Goal: Task Accomplishment & Management: Use online tool/utility

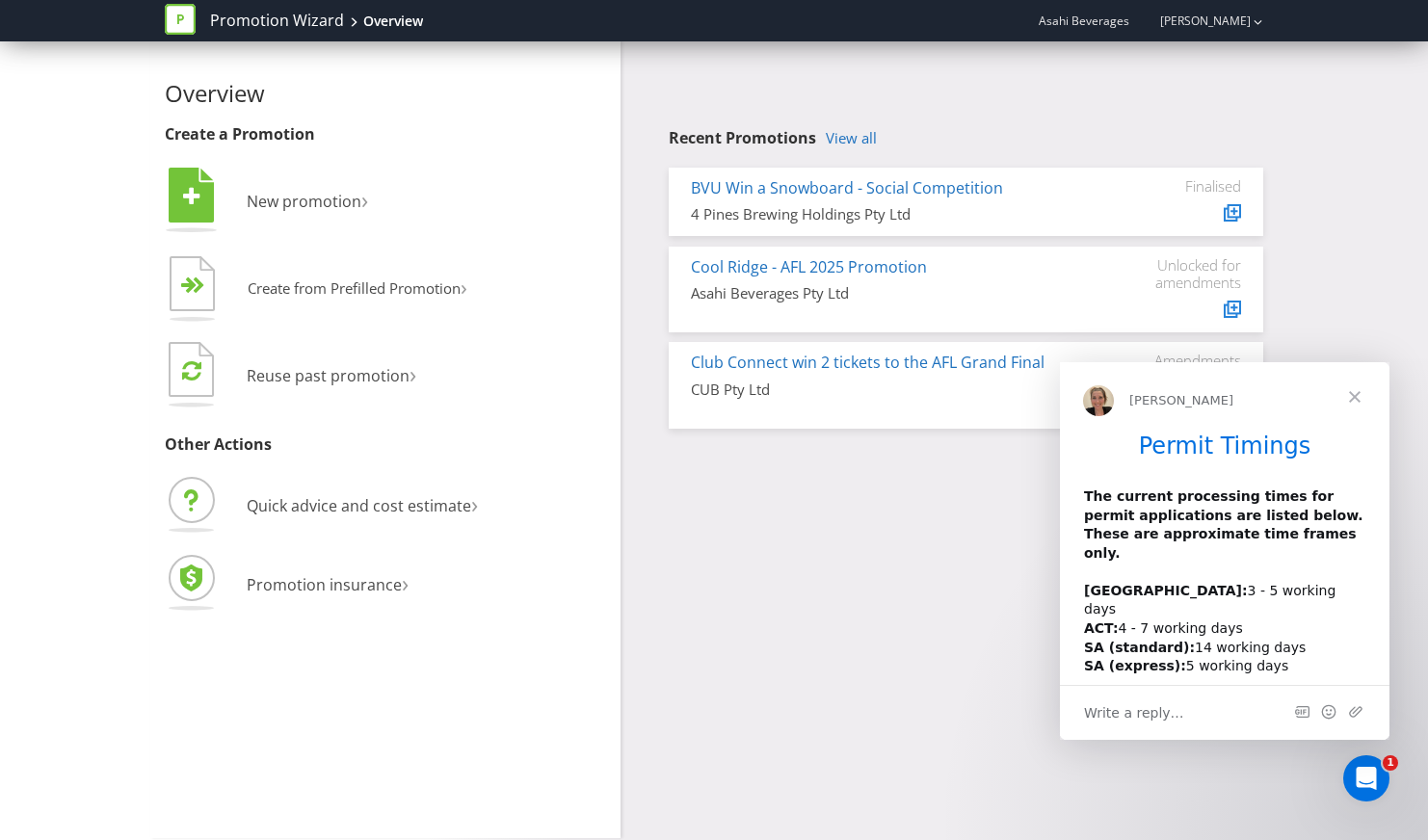
scroll to position [53, 0]
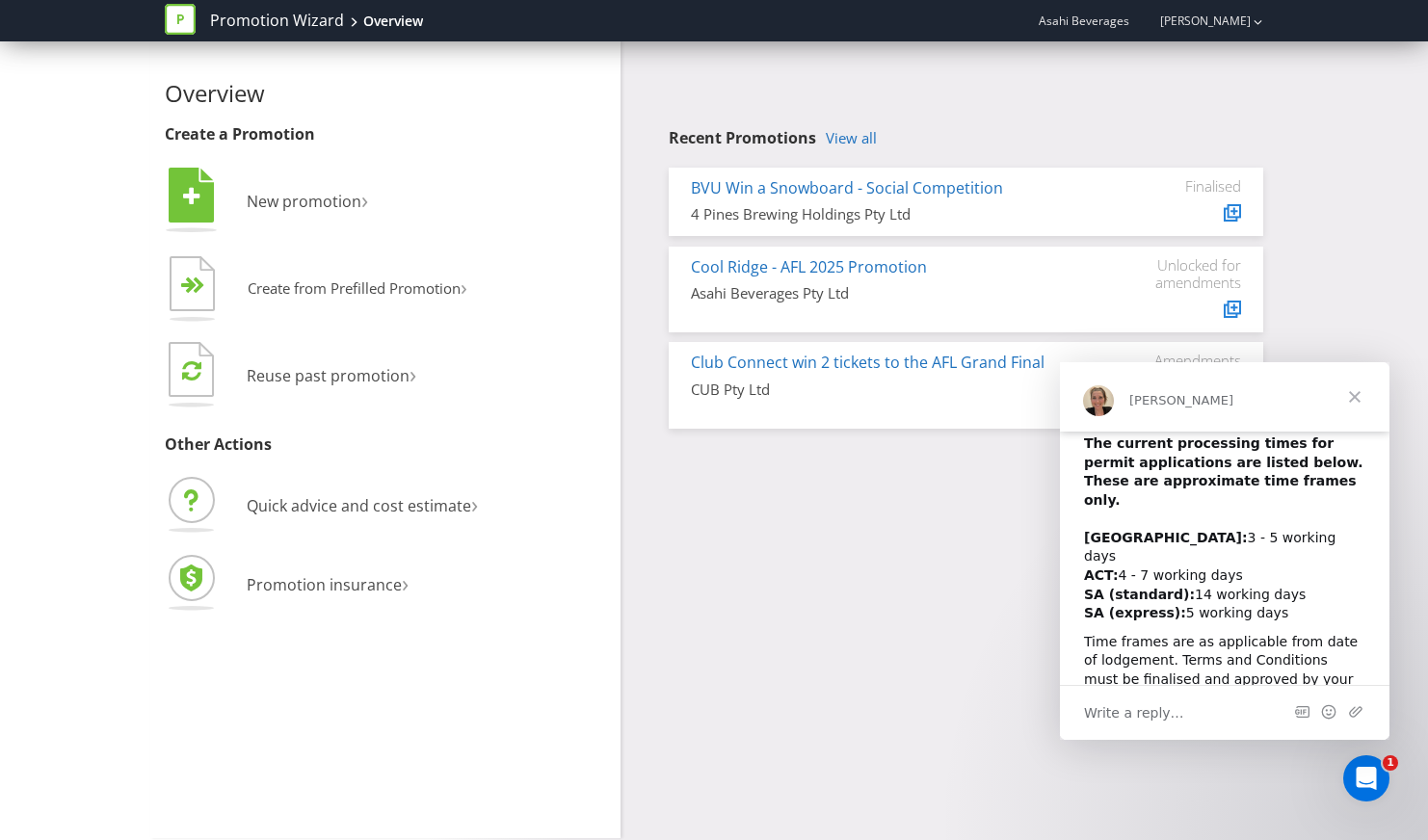
click at [1360, 398] on span "Close" at bounding box center [1354, 397] width 70 height 70
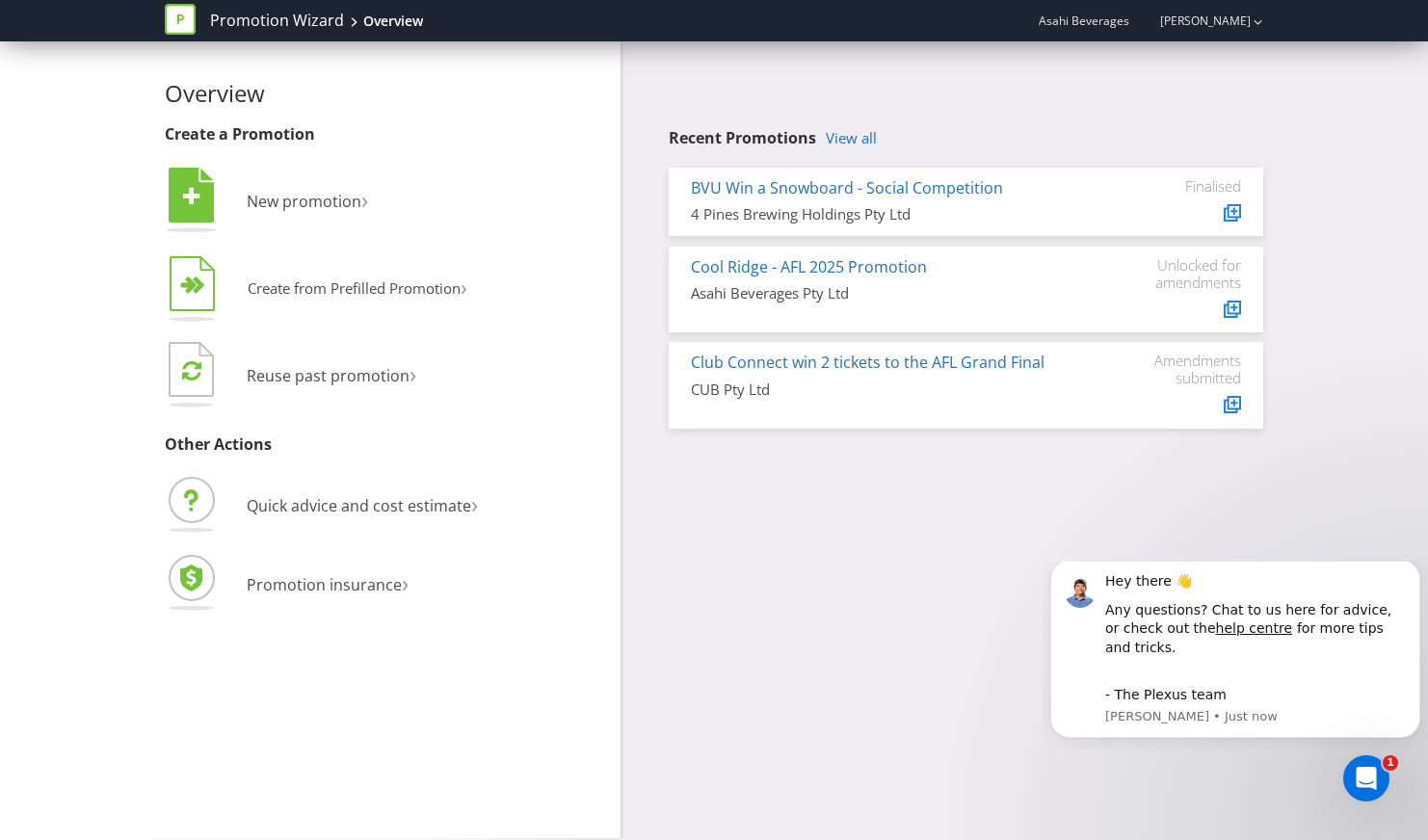
scroll to position [0, 0]
click at [355, 294] on span "Create from Prefilled Promotion" at bounding box center [354, 288] width 213 height 20
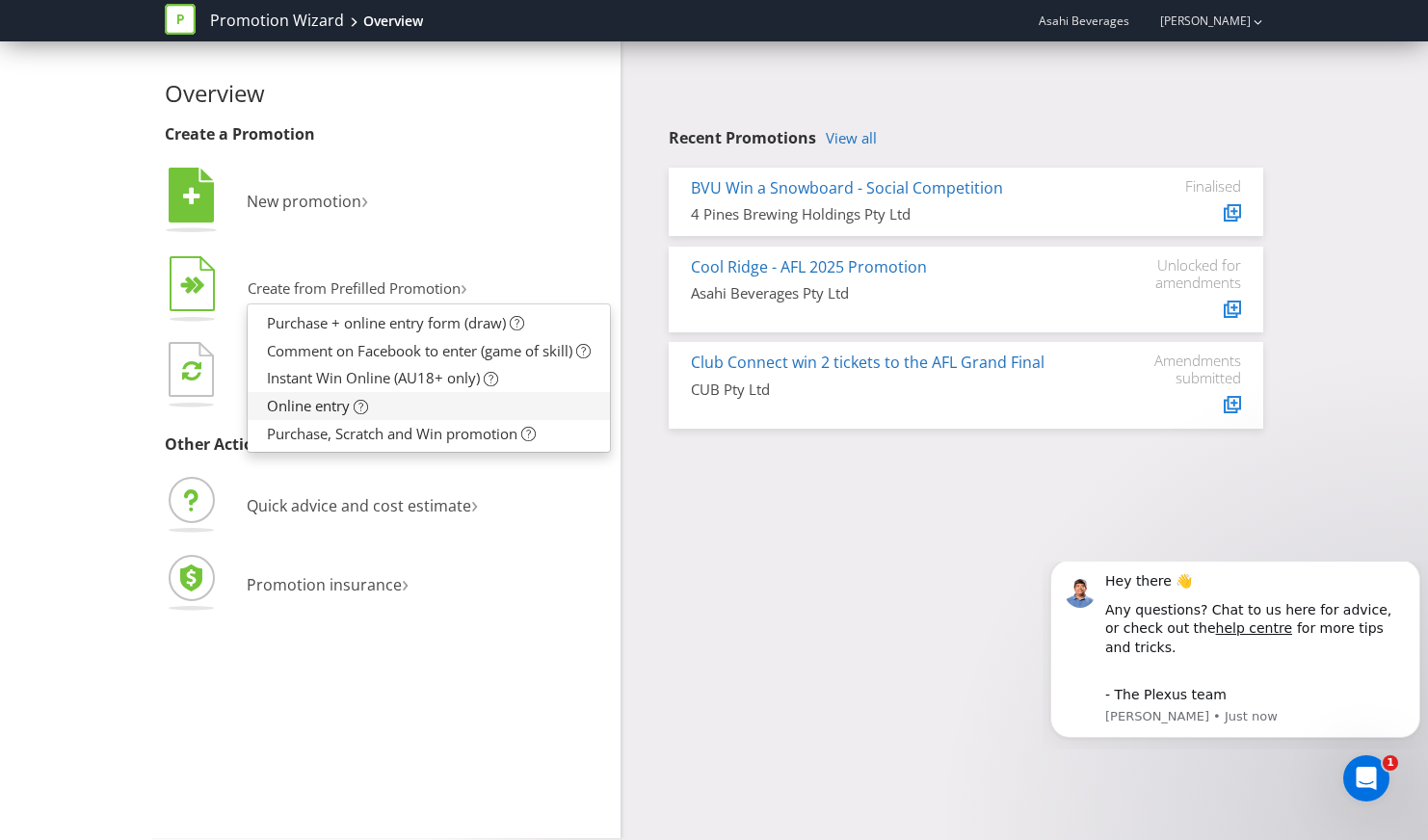
click at [429, 408] on link "Online entry" at bounding box center [428, 406] width 363 height 28
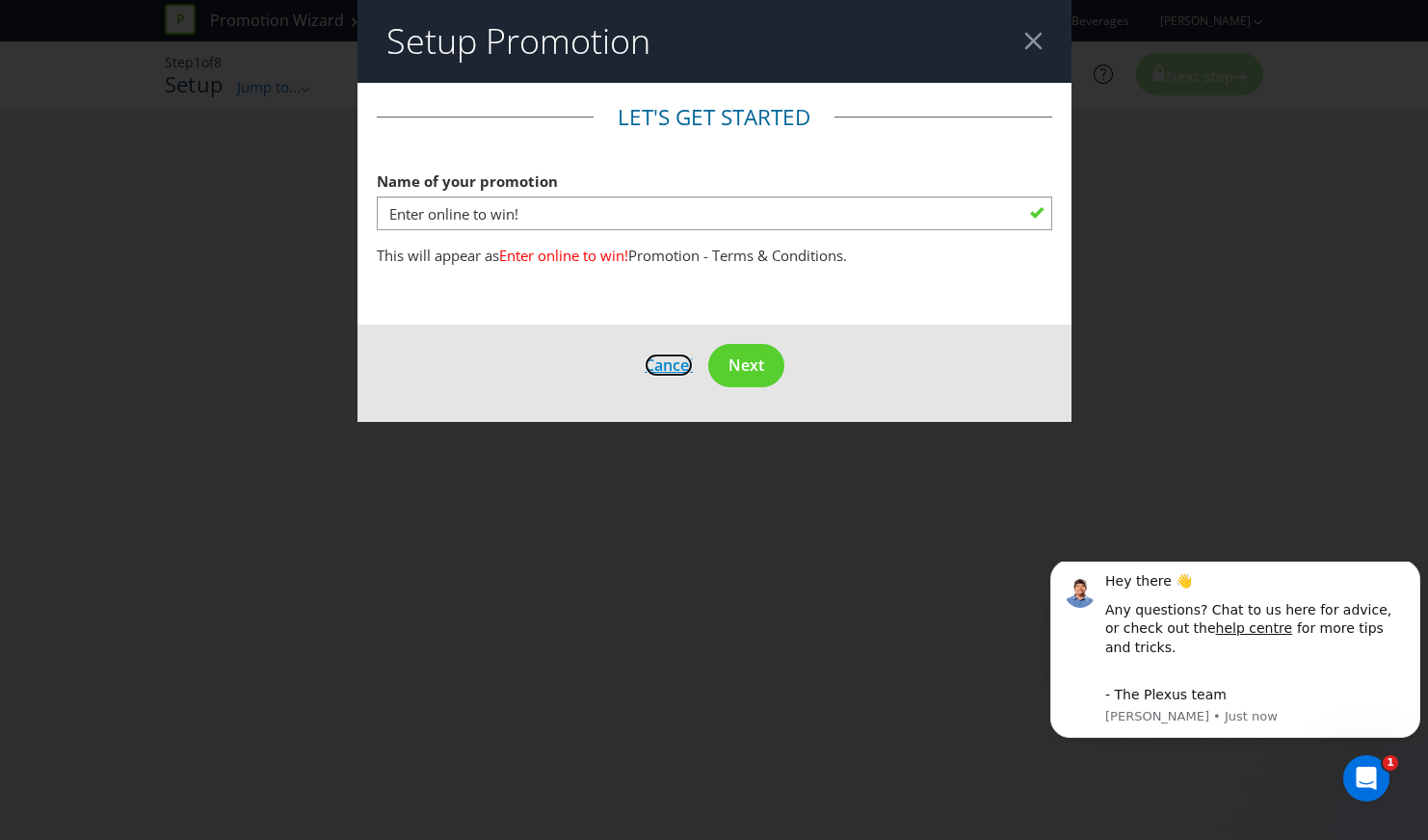
click at [666, 359] on span "Cancel" at bounding box center [668, 365] width 48 height 22
click at [1035, 47] on div at bounding box center [1033, 40] width 19 height 19
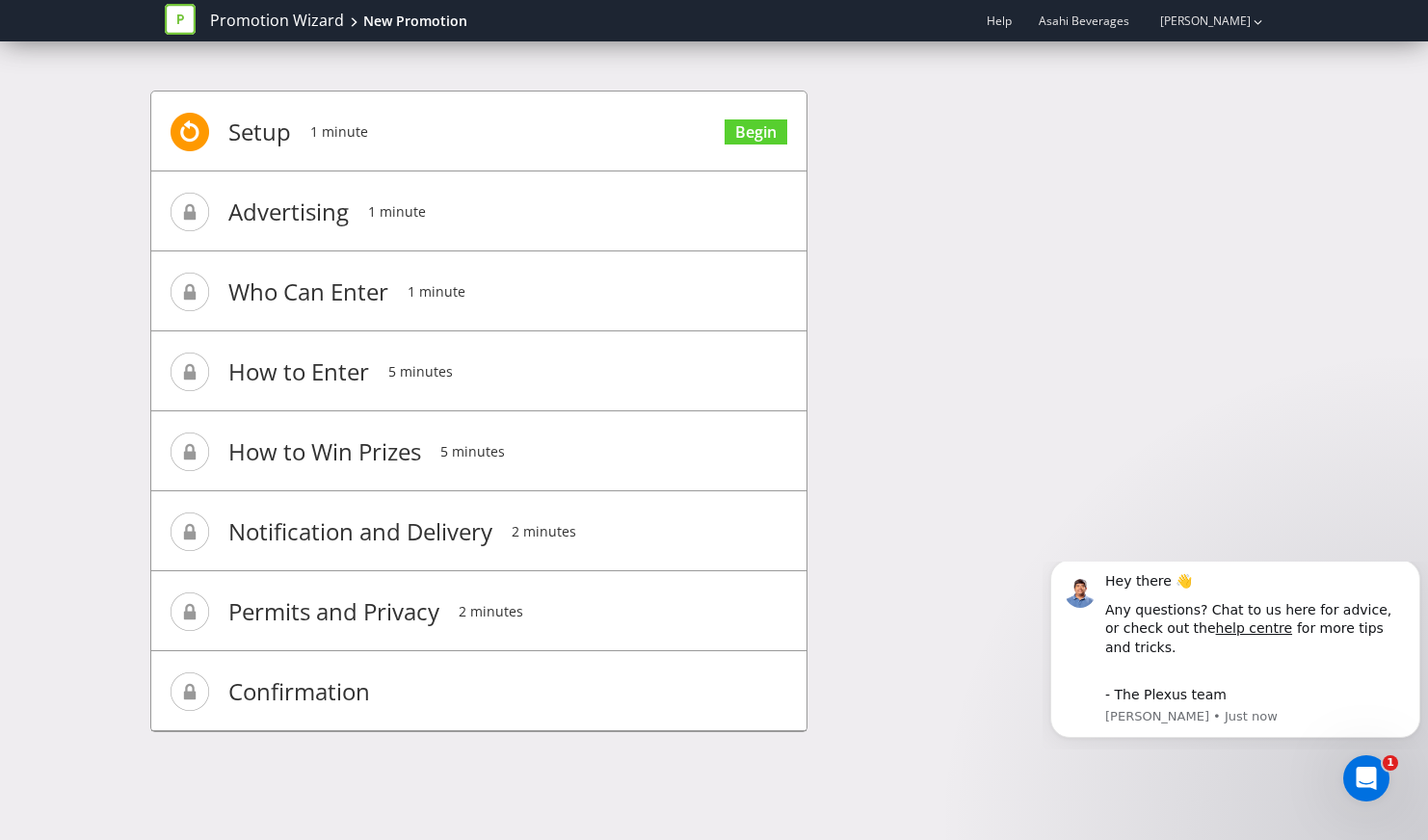
click at [331, 215] on span "Advertising" at bounding box center [288, 211] width 121 height 77
click at [761, 131] on link "Begin" at bounding box center [756, 133] width 63 height 26
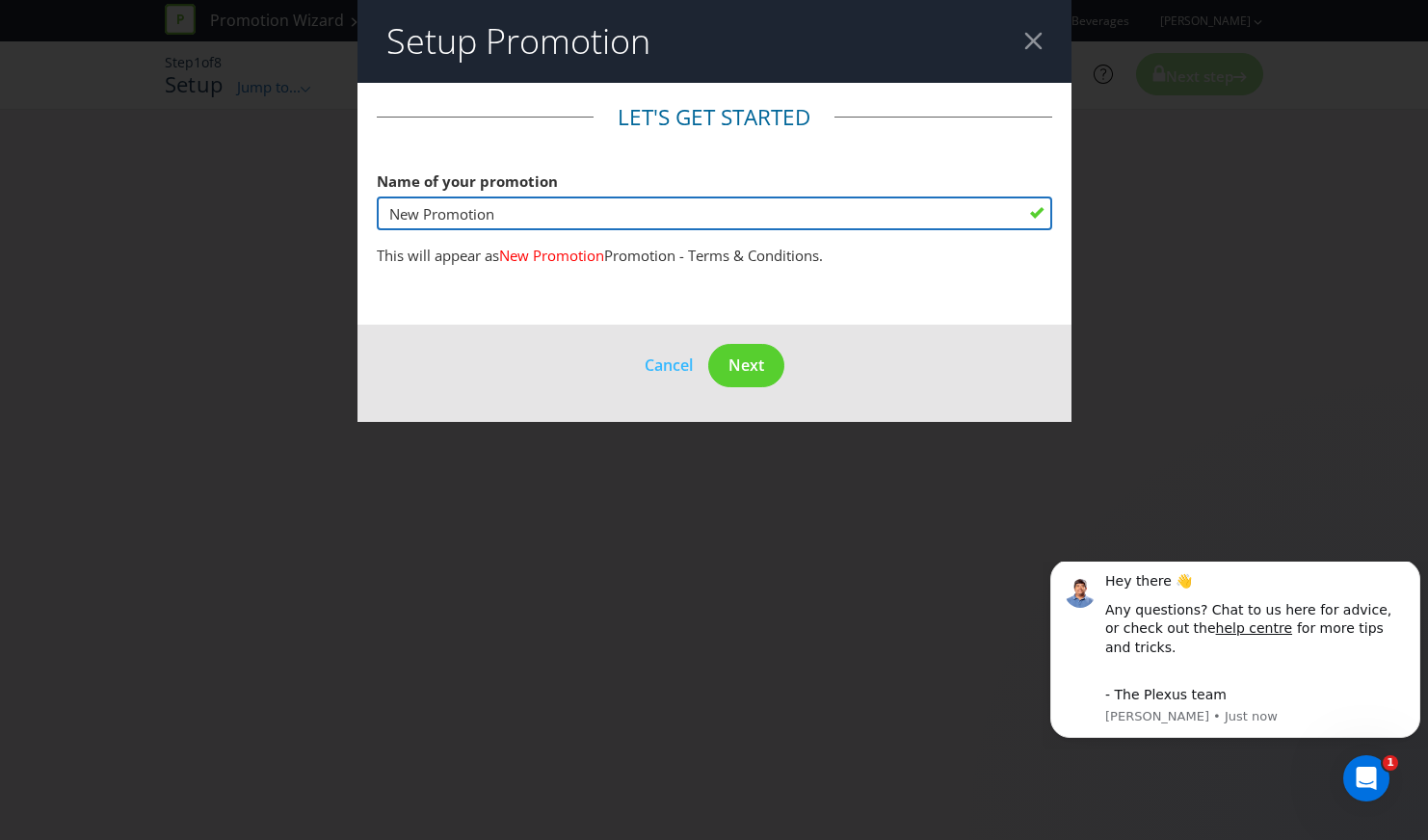
click at [507, 220] on input "New Promotion" at bounding box center [714, 213] width 675 height 33
click at [514, 213] on input "New Promotion" at bounding box center [714, 213] width 675 height 33
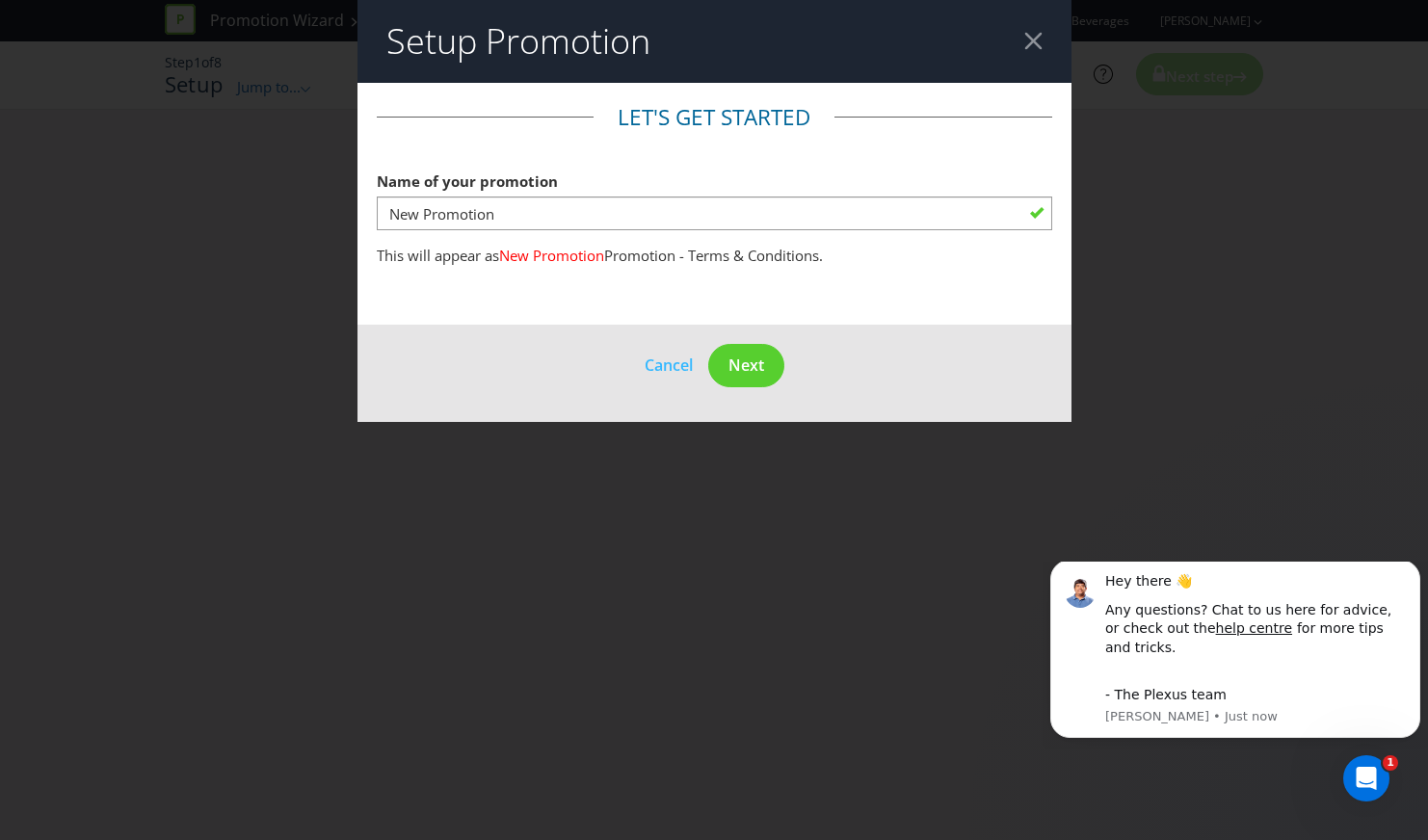
click at [1041, 40] on div at bounding box center [1033, 40] width 19 height 19
